Goal: Information Seeking & Learning: Find specific fact

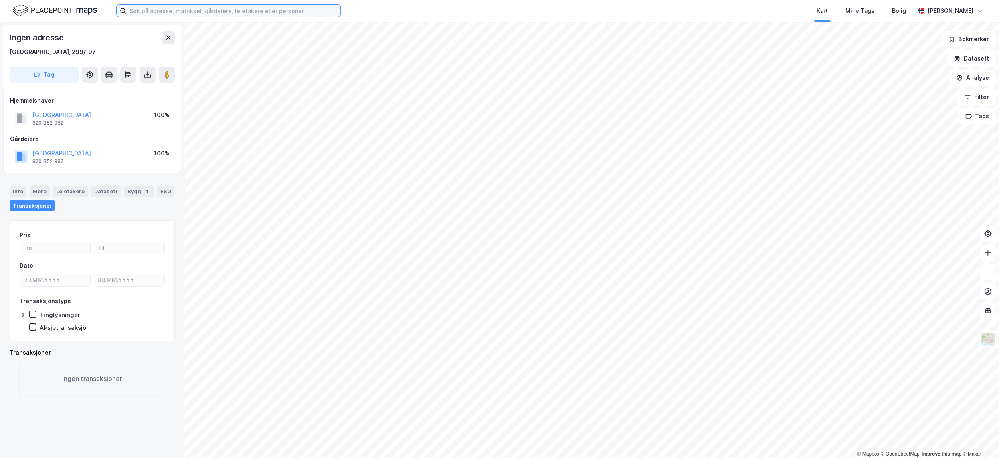
click at [152, 8] on input at bounding box center [233, 11] width 214 height 12
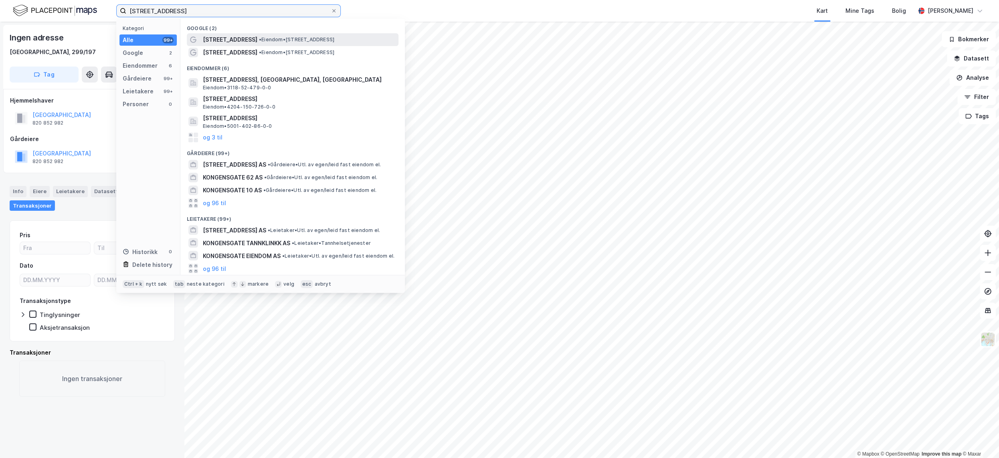
type input "[STREET_ADDRESS]"
click at [232, 37] on span "[STREET_ADDRESS]" at bounding box center [230, 40] width 55 height 10
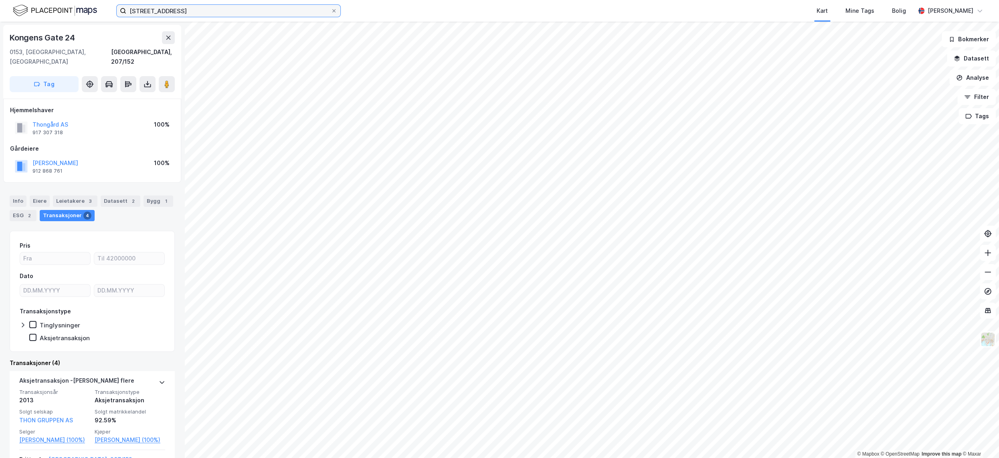
click at [183, 12] on input "[STREET_ADDRESS]" at bounding box center [228, 11] width 204 height 12
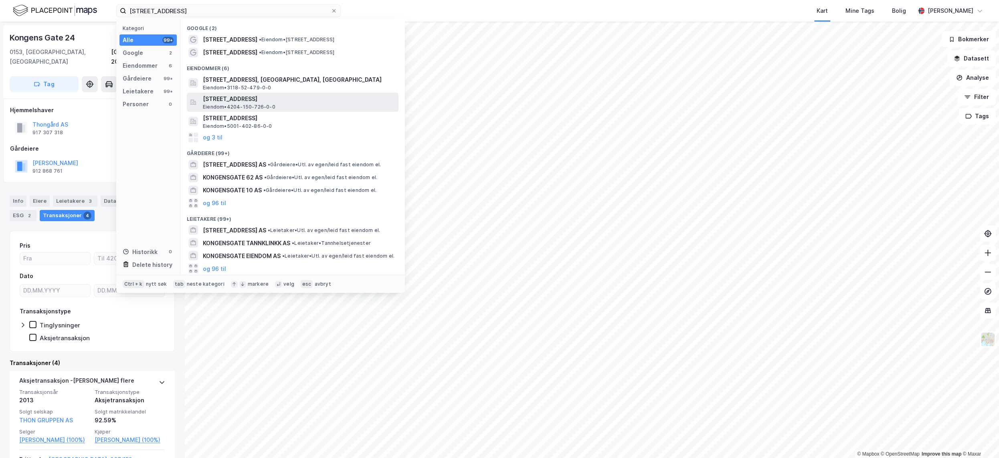
click at [291, 99] on span "[STREET_ADDRESS]" at bounding box center [299, 99] width 192 height 10
